Goal: Navigation & Orientation: Find specific page/section

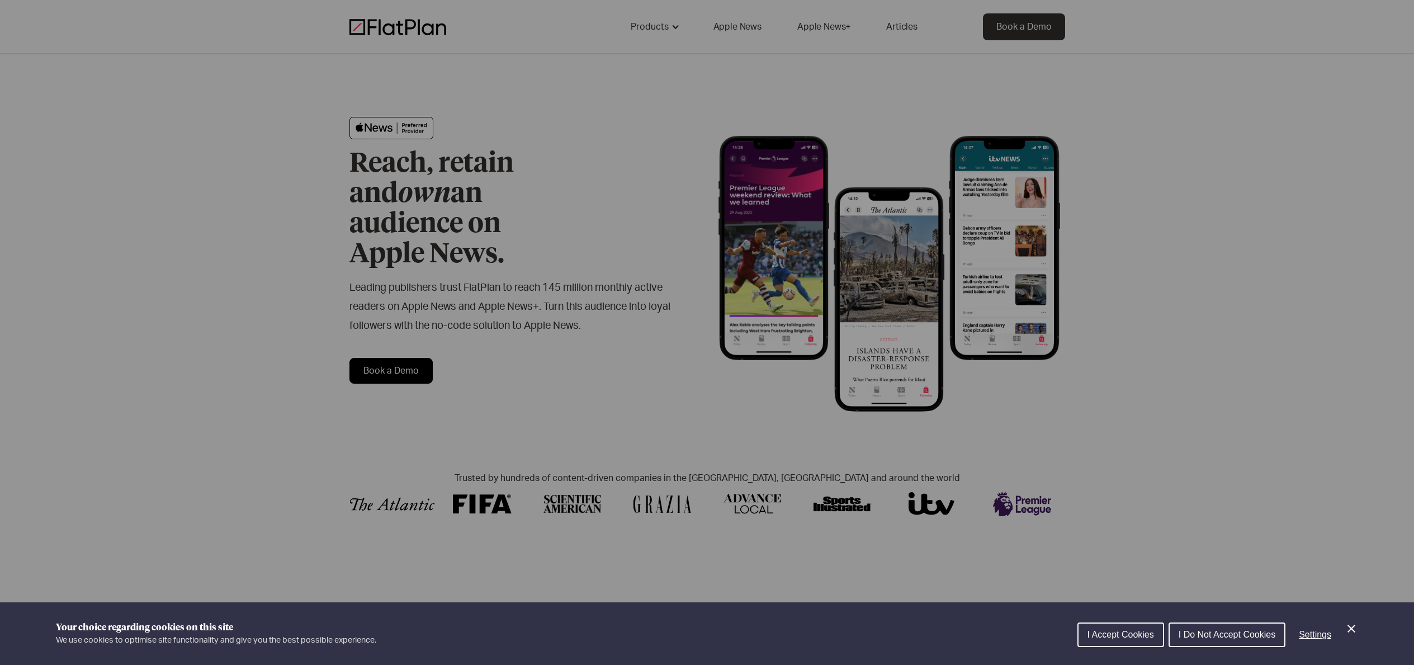
click at [739, 27] on div "Cookie preferences" at bounding box center [707, 332] width 1414 height 665
click at [1349, 630] on icon "Close Cookie Control" at bounding box center [1352, 629] width 8 height 8
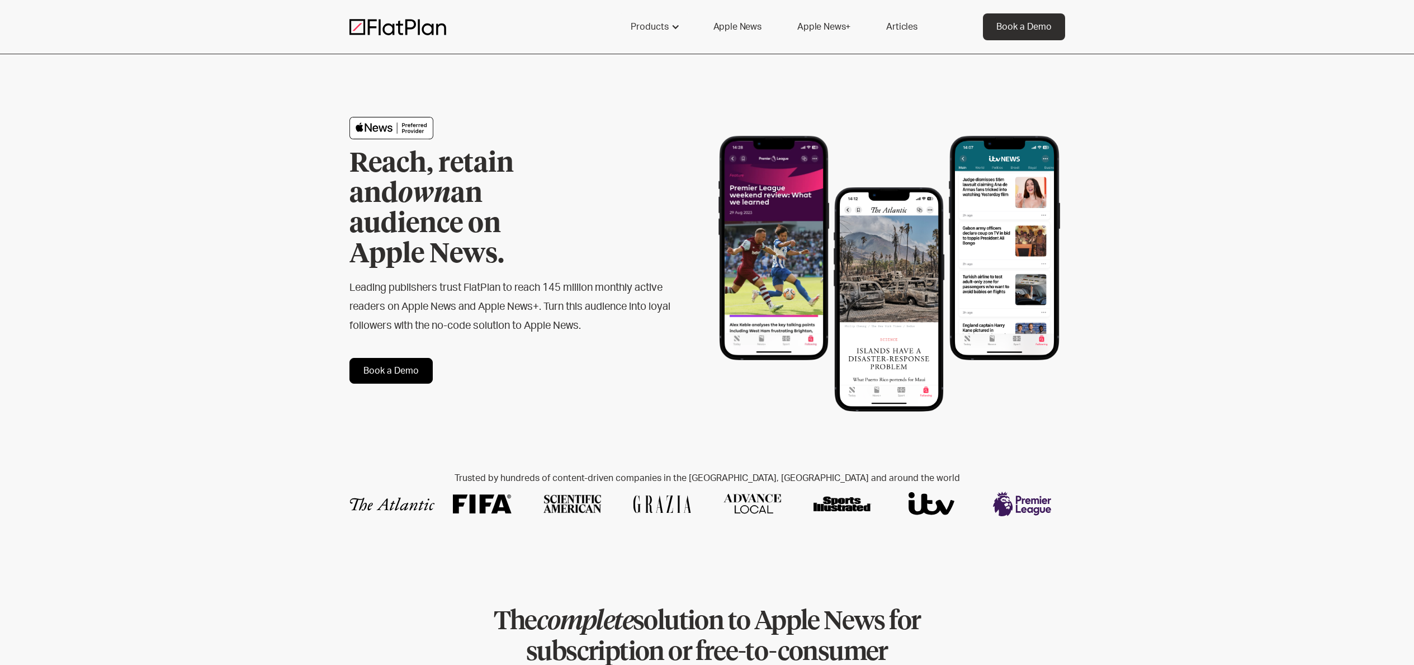
click at [732, 16] on link "Apple News" at bounding box center [737, 26] width 75 height 27
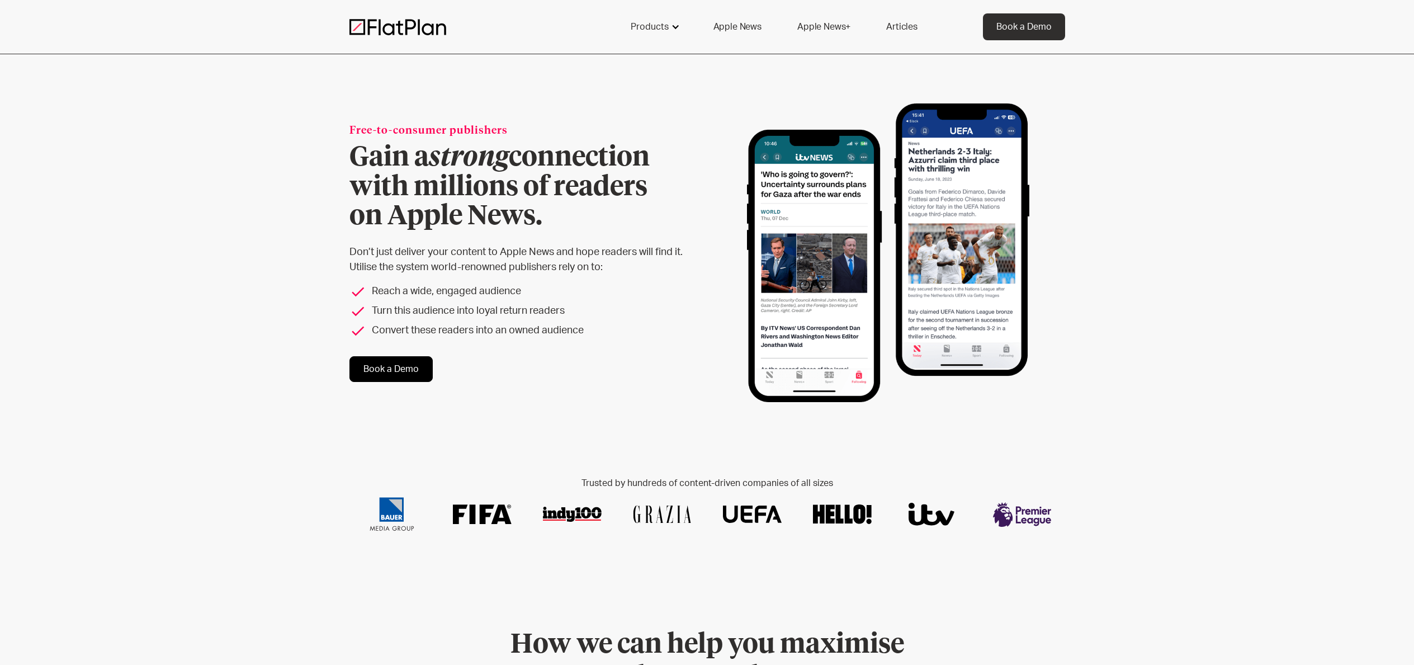
click at [660, 21] on div "Products" at bounding box center [650, 26] width 38 height 13
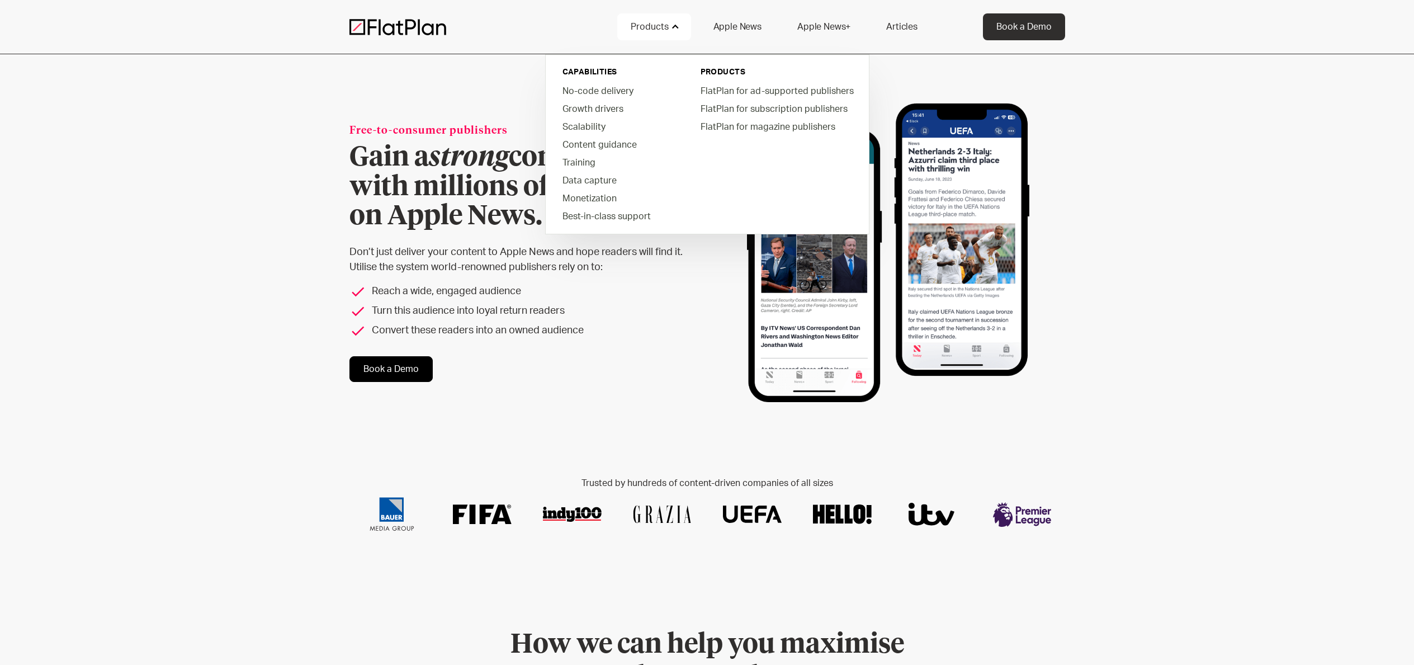
click at [835, 28] on link "Apple News+" at bounding box center [824, 26] width 80 height 27
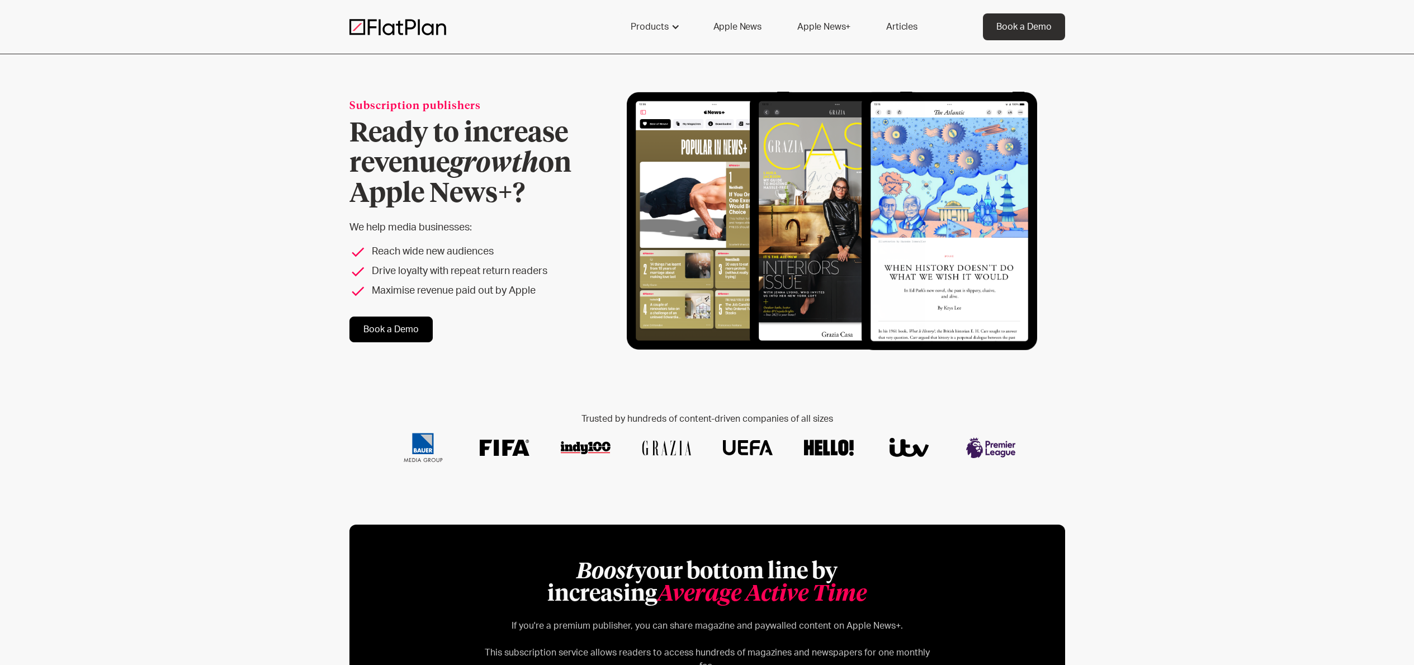
click at [899, 26] on link "Articles" at bounding box center [902, 26] width 58 height 27
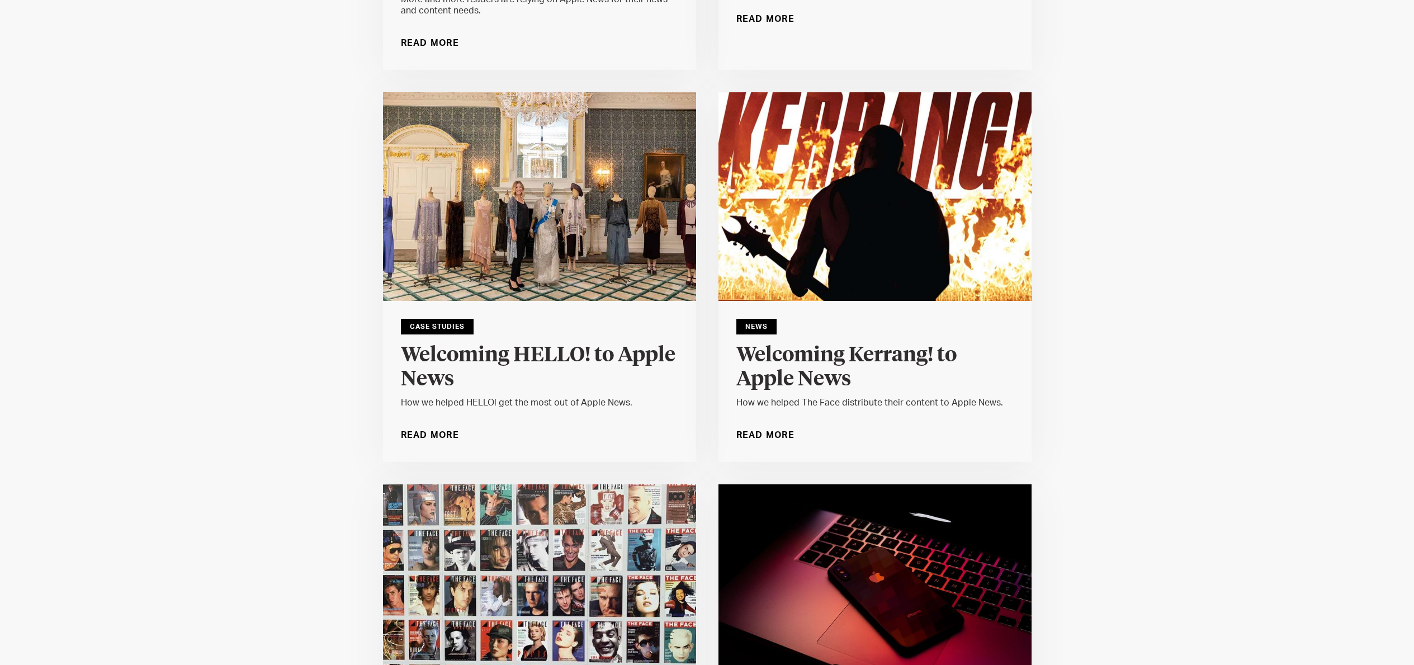
scroll to position [12936, 0]
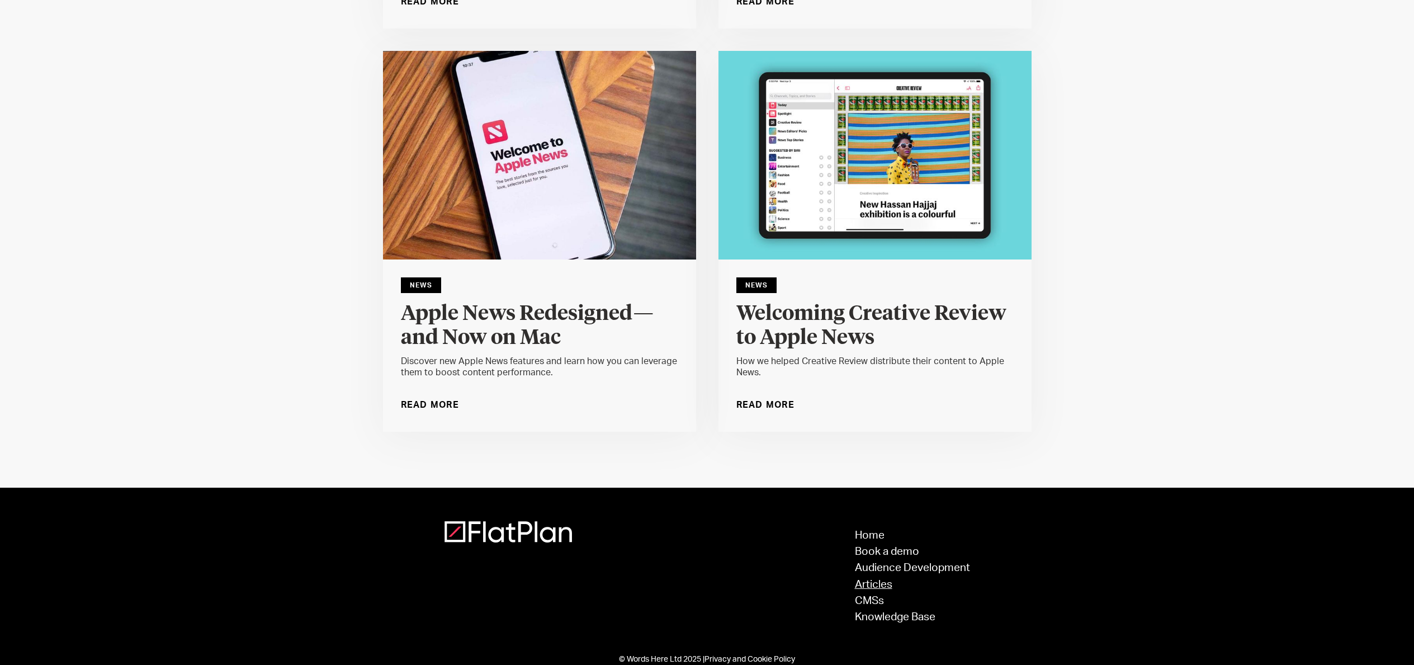
click at [880, 579] on link "Articles" at bounding box center [912, 584] width 115 height 11
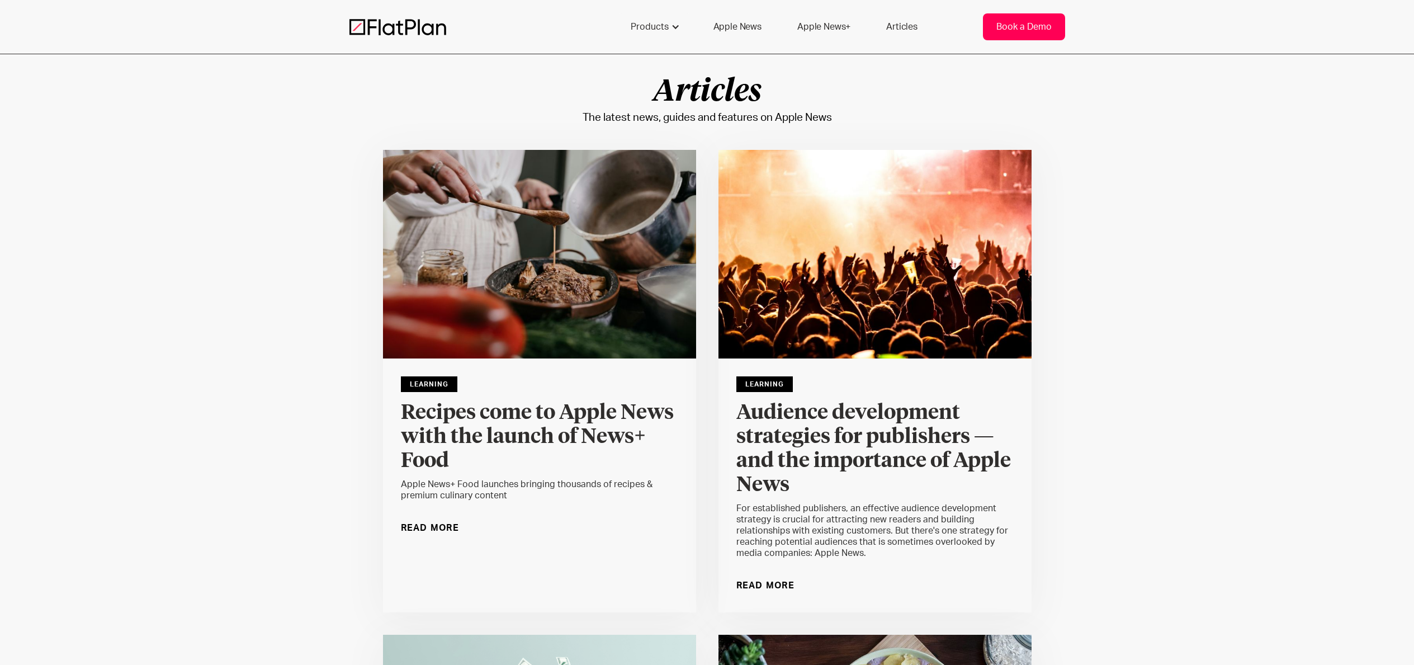
click at [1042, 23] on div "Book a Demo" at bounding box center [1023, 26] width 55 height 13
